Goal: Task Accomplishment & Management: Complete application form

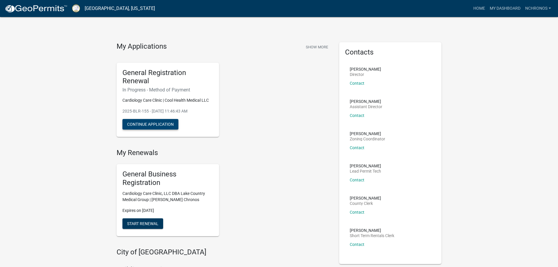
click at [159, 125] on button "Continue Application" at bounding box center [151, 124] width 56 height 11
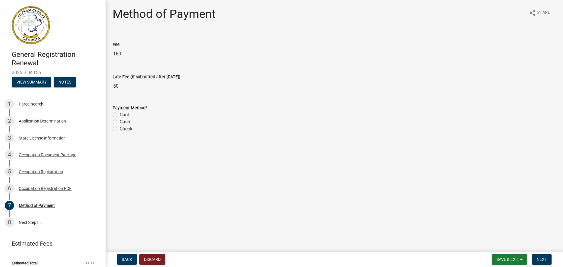
click at [120, 115] on label "Card" at bounding box center [125, 114] width 10 height 7
click at [120, 115] on input "Card" at bounding box center [122, 113] width 4 height 4
radio input "true"
click at [506, 262] on button "Save & Exit" at bounding box center [509, 259] width 35 height 11
click at [498, 232] on button "Save" at bounding box center [503, 230] width 47 height 14
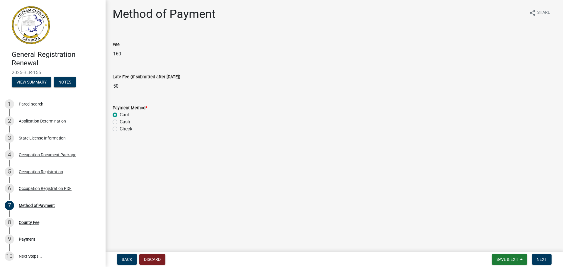
click at [496, 253] on nav "Back Discard Save & Exit Save Save & Exit Next" at bounding box center [334, 259] width 457 height 15
click at [498, 257] on span "Save & Exit" at bounding box center [507, 259] width 23 height 5
click at [530, 190] on main "Method of Payment share Share Fee 160 Late Fee (if submitted after January 31st…" at bounding box center [334, 124] width 457 height 249
click at [542, 260] on span "Next" at bounding box center [541, 259] width 10 height 5
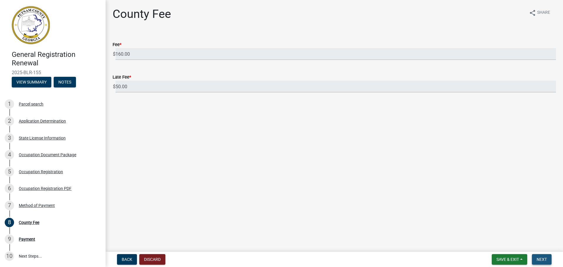
click at [542, 260] on span "Next" at bounding box center [541, 259] width 10 height 5
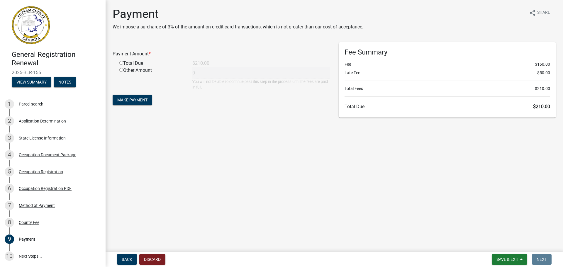
click at [120, 63] on input "radio" at bounding box center [121, 63] width 4 height 4
radio input "true"
type input "210"
click at [131, 102] on span "Make Payment" at bounding box center [132, 100] width 30 height 5
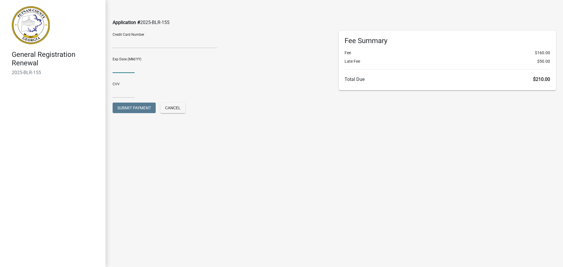
type input "03/26"
click at [114, 94] on input "text" at bounding box center [124, 92] width 22 height 12
type input "479"
click at [238, 100] on div "CVV 479" at bounding box center [221, 90] width 226 height 25
click at [140, 108] on span "Submit Payment" at bounding box center [134, 108] width 34 height 5
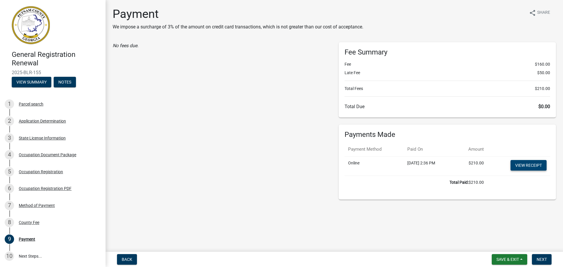
click at [526, 164] on link "View receipt" at bounding box center [528, 165] width 36 height 11
click at [543, 263] on button "Next" at bounding box center [542, 259] width 20 height 11
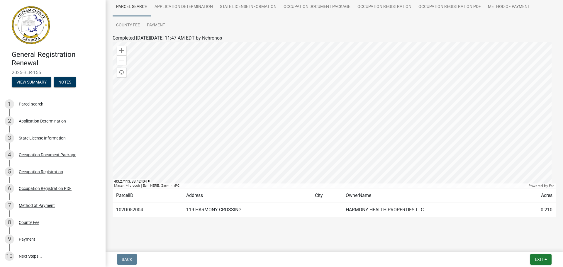
scroll to position [49, 0]
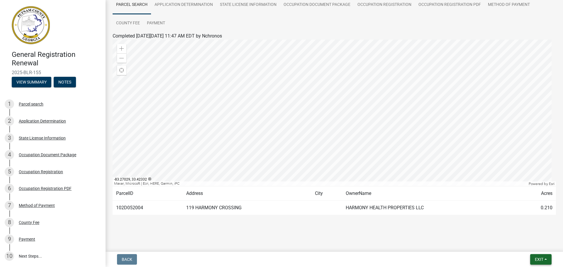
click at [535, 258] on span "Exit" at bounding box center [539, 259] width 9 height 5
click at [520, 228] on button "Save" at bounding box center [527, 230] width 47 height 14
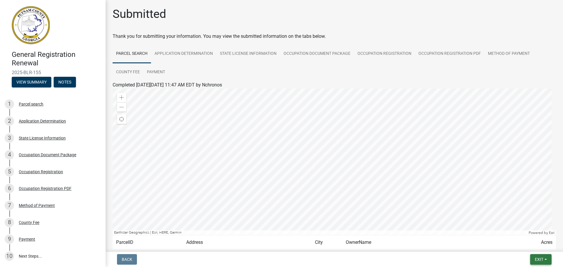
click at [538, 259] on span "Exit" at bounding box center [539, 259] width 9 height 5
click at [536, 244] on button "Save & Exit" at bounding box center [527, 244] width 47 height 14
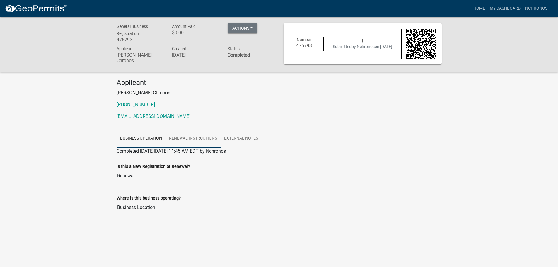
click at [200, 138] on link "Renewal Instructions" at bounding box center [193, 138] width 55 height 19
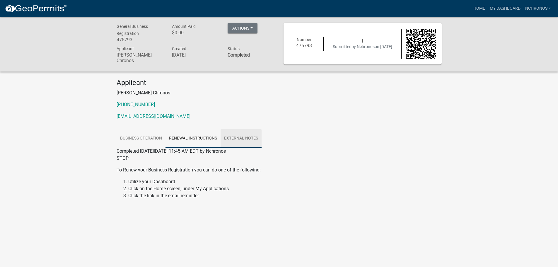
click at [251, 137] on link "External Notes" at bounding box center [241, 138] width 41 height 19
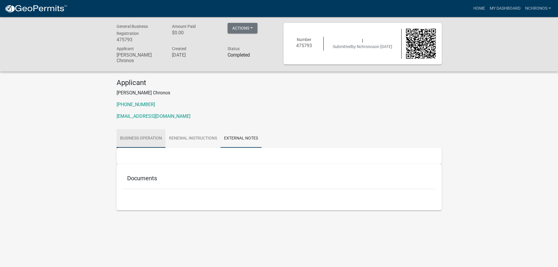
click at [130, 135] on link "Business Operation" at bounding box center [141, 138] width 49 height 19
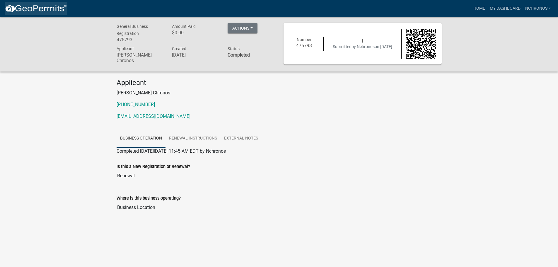
click at [30, 7] on img at bounding box center [36, 8] width 63 height 9
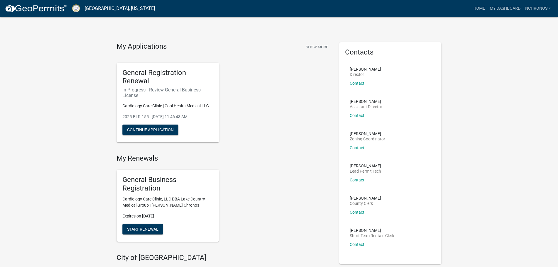
scroll to position [29, 0]
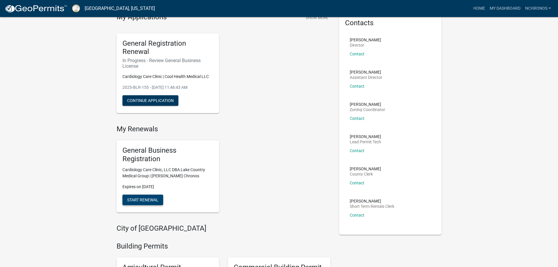
click at [139, 202] on span "Start Renewal" at bounding box center [142, 199] width 31 height 5
